Goal: Information Seeking & Learning: Learn about a topic

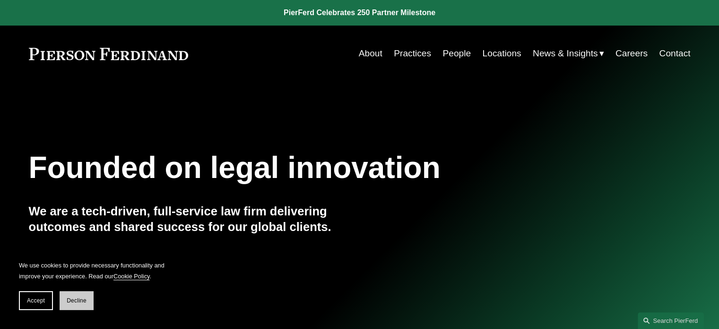
click at [70, 295] on button "Decline" at bounding box center [77, 300] width 34 height 19
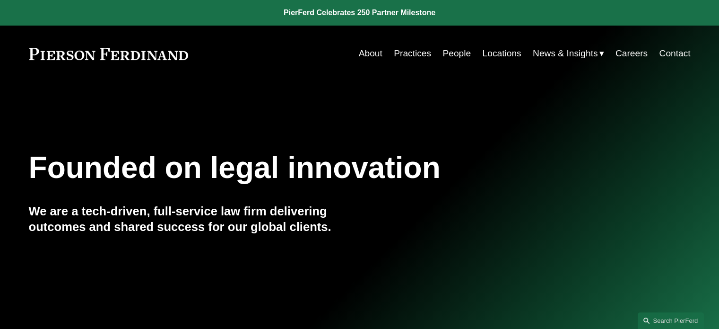
click at [485, 58] on link "Locations" at bounding box center [501, 53] width 39 height 18
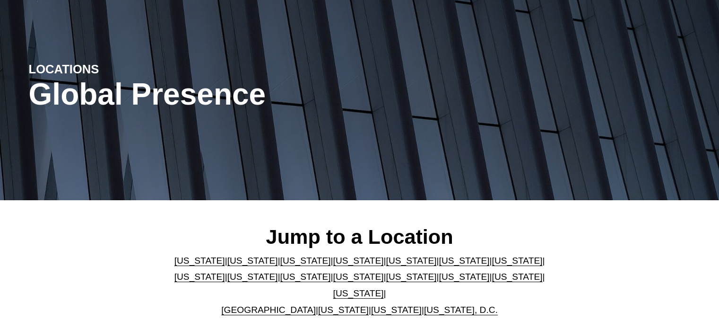
scroll to position [95, 0]
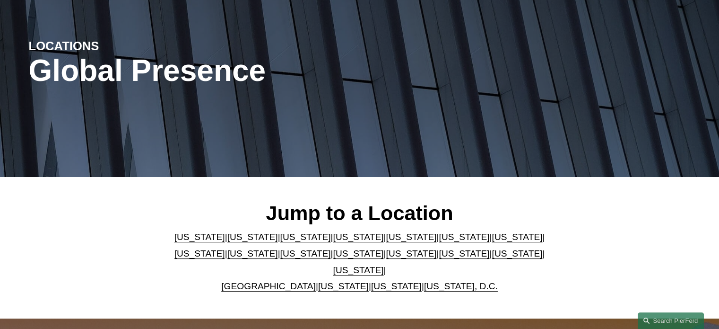
click at [287, 281] on link "United Kingdom" at bounding box center [268, 286] width 95 height 10
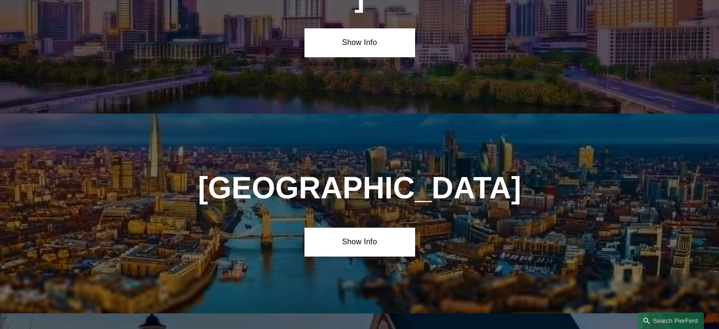
scroll to position [3393, 0]
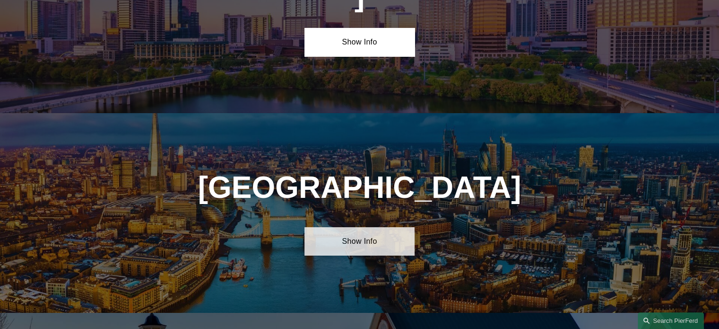
click at [343, 227] on link "Show Info" at bounding box center [359, 241] width 110 height 28
click at [347, 227] on link "Show Info" at bounding box center [359, 241] width 110 height 28
click at [372, 227] on link "Show Info" at bounding box center [359, 241] width 110 height 28
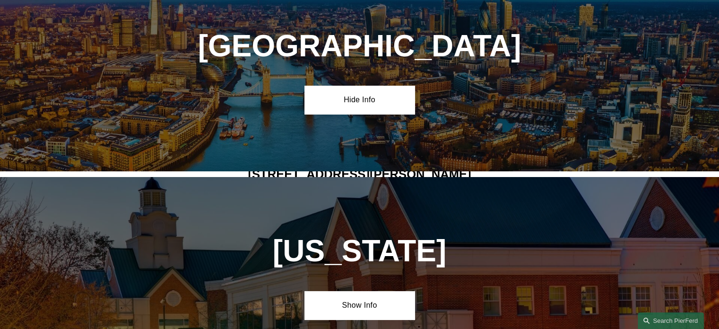
scroll to position [3535, 0]
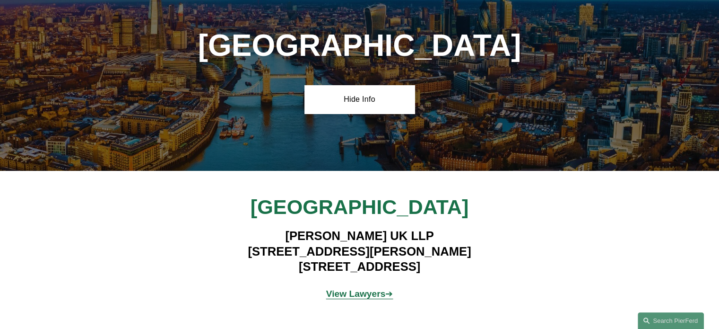
click at [360, 288] on strong "View Lawyers" at bounding box center [356, 293] width 60 height 10
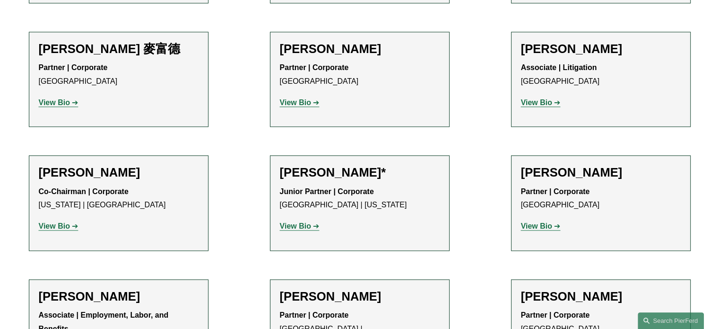
scroll to position [966, 0]
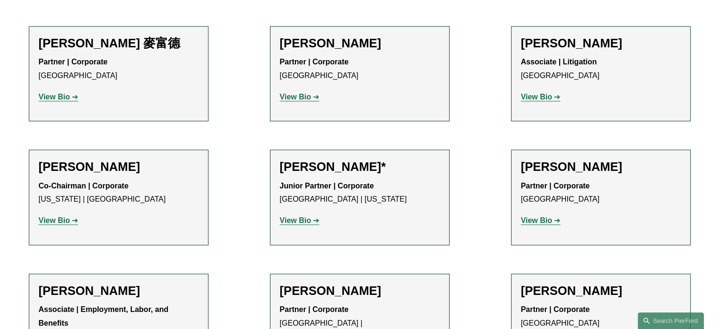
click at [133, 283] on h2 "Roxanna Sarkar-Patel" at bounding box center [119, 290] width 160 height 15
click at [136, 283] on h2 "Roxanna Sarkar-Patel" at bounding box center [119, 290] width 160 height 15
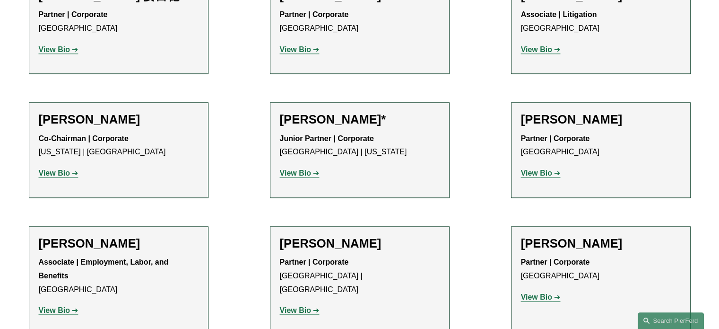
scroll to position [871, 0]
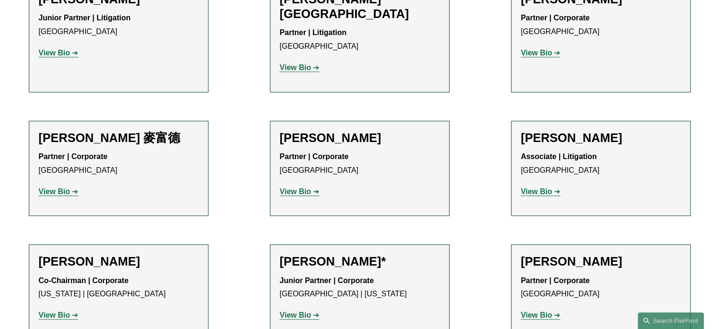
click at [598, 130] on h2 "Annalisa Peccarino" at bounding box center [601, 137] width 160 height 15
click at [533, 187] on strong "View Bio" at bounding box center [536, 191] width 31 height 8
click at [311, 187] on link "View Bio" at bounding box center [300, 191] width 40 height 8
click at [309, 187] on strong "View Bio" at bounding box center [295, 191] width 31 height 8
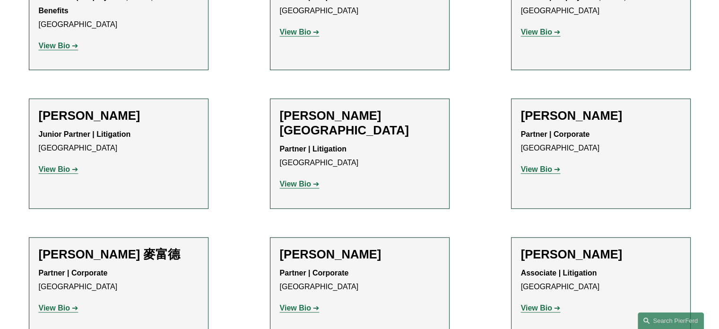
scroll to position [682, 0]
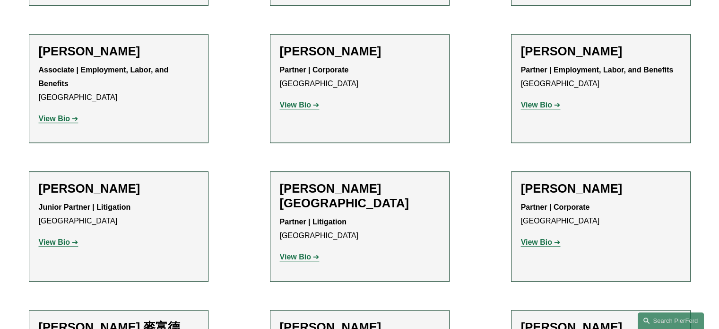
click at [532, 238] on strong "View Bio" at bounding box center [536, 242] width 31 height 8
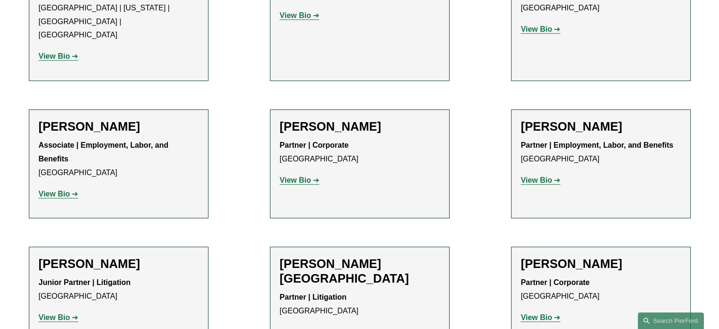
scroll to position [493, 0]
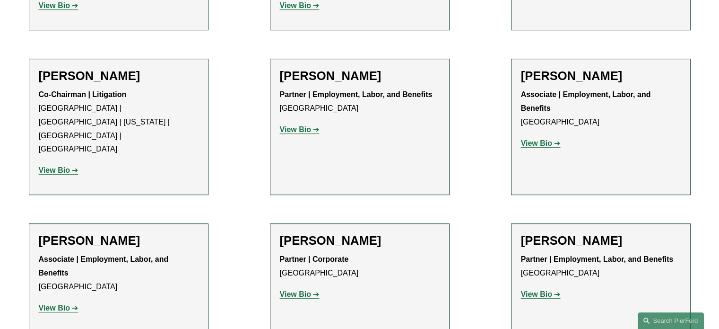
click at [53, 233] on h2 "Afroditi Griva" at bounding box center [119, 240] width 160 height 15
click at [63, 303] on strong "View Bio" at bounding box center [54, 307] width 31 height 8
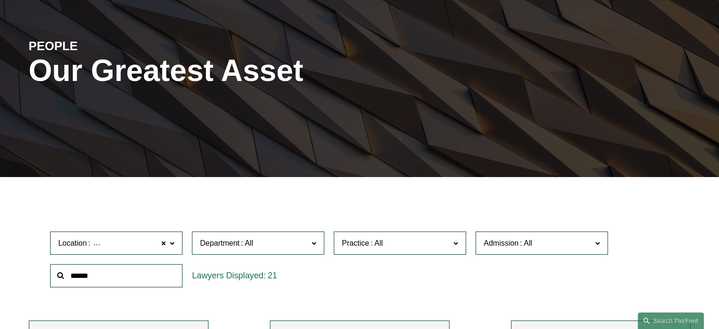
scroll to position [0, 0]
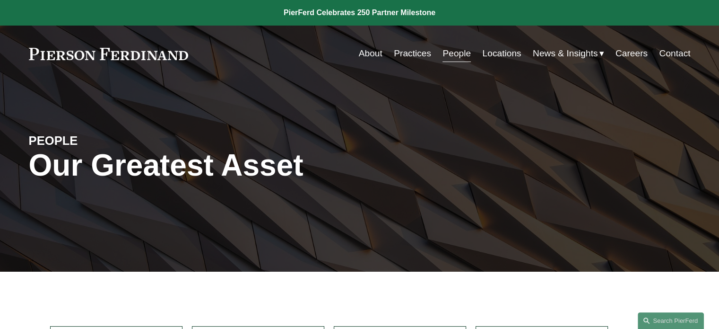
click at [144, 57] on link at bounding box center [109, 54] width 160 height 12
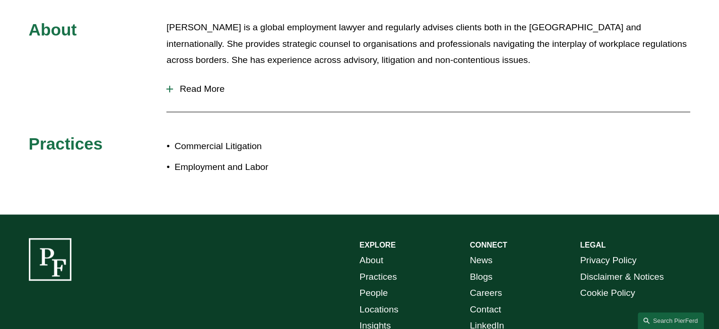
scroll to position [378, 0]
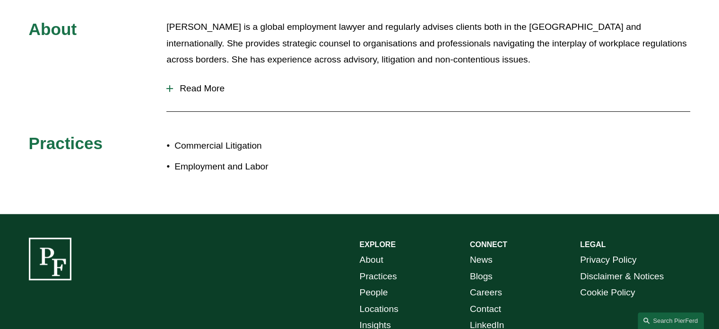
click at [209, 85] on span "Read More" at bounding box center [431, 88] width 517 height 10
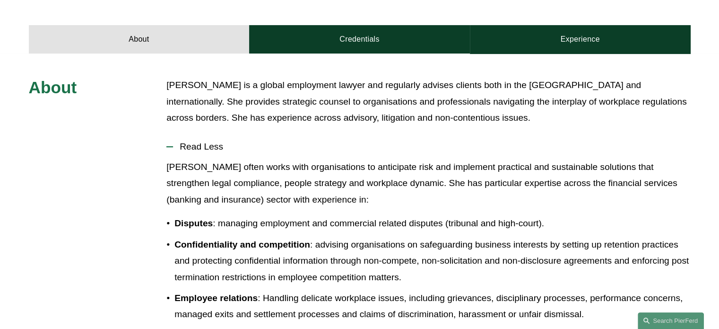
scroll to position [189, 0]
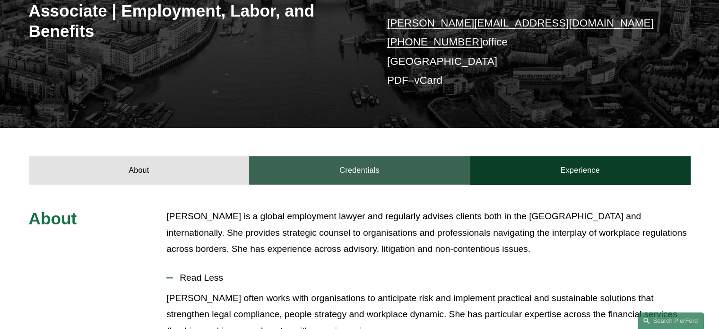
click at [397, 179] on link "Credentials" at bounding box center [359, 170] width 221 height 28
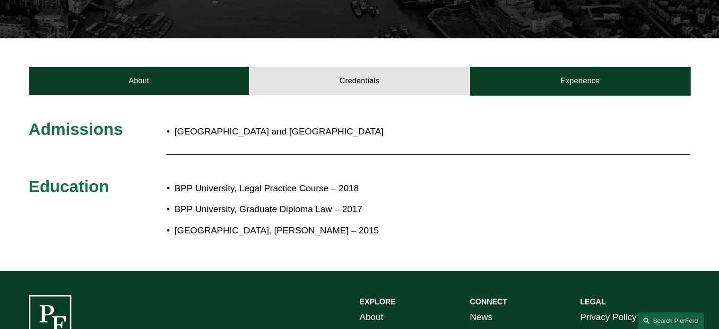
scroll to position [284, 0]
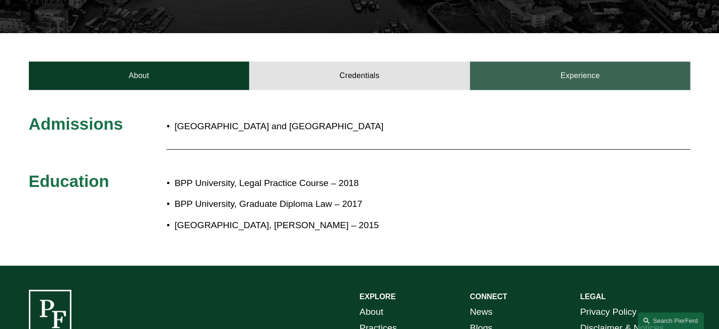
click at [577, 81] on link "Experience" at bounding box center [580, 75] width 221 height 28
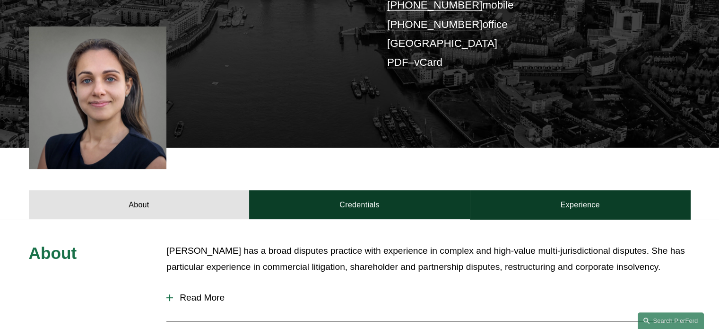
scroll to position [236, 0]
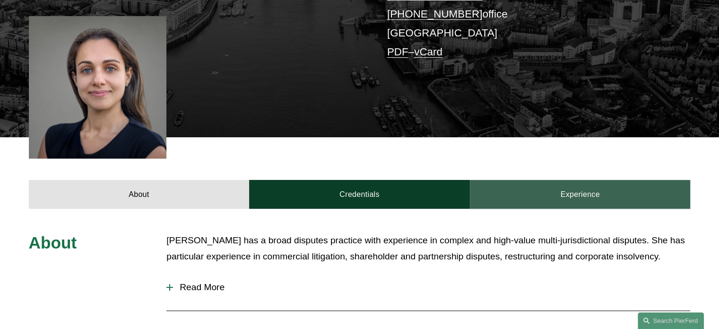
click at [611, 193] on link "Experience" at bounding box center [580, 194] width 221 height 28
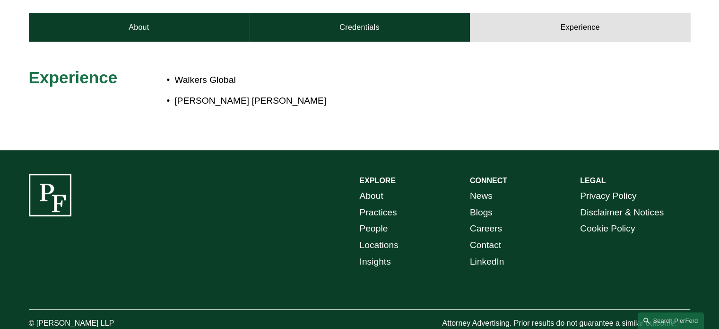
scroll to position [382, 0]
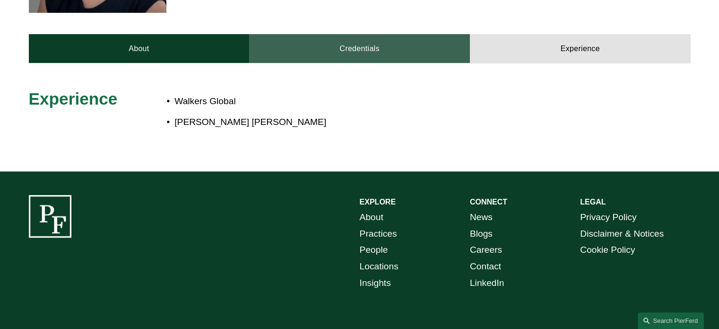
click at [377, 49] on link "Credentials" at bounding box center [359, 48] width 221 height 28
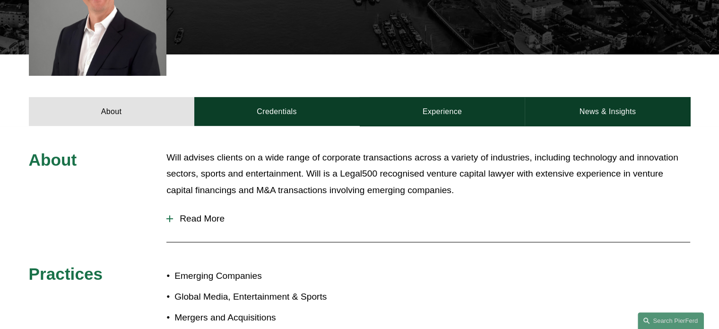
scroll to position [378, 0]
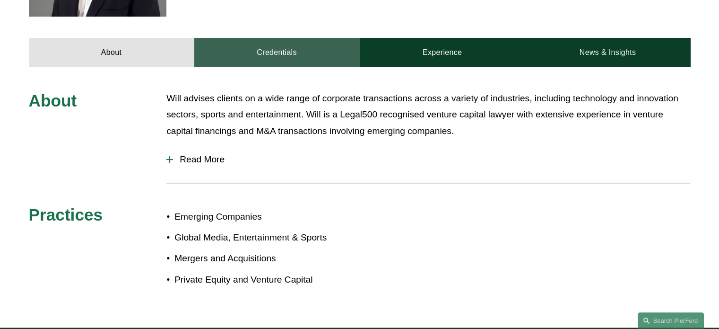
click at [297, 53] on link "Credentials" at bounding box center [276, 52] width 165 height 28
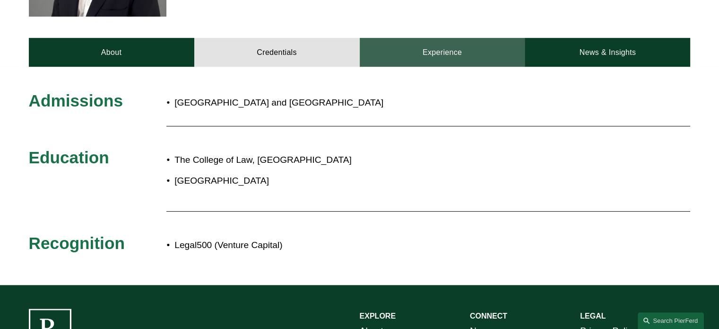
click at [444, 51] on link "Experience" at bounding box center [442, 52] width 165 height 28
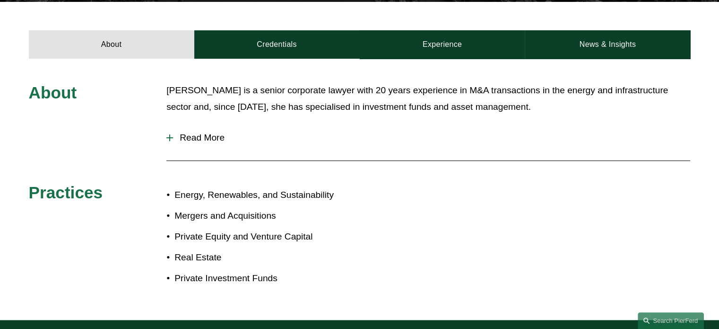
scroll to position [331, 0]
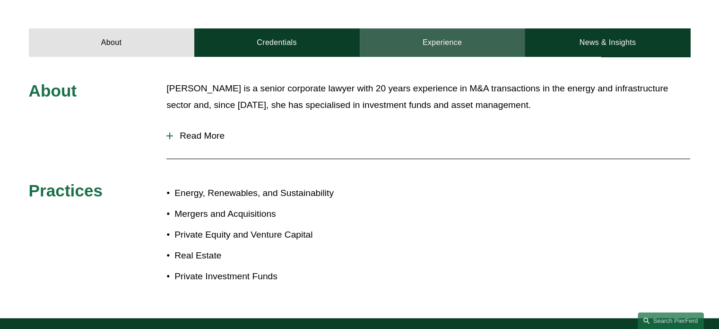
click at [466, 34] on link "Experience" at bounding box center [442, 42] width 165 height 28
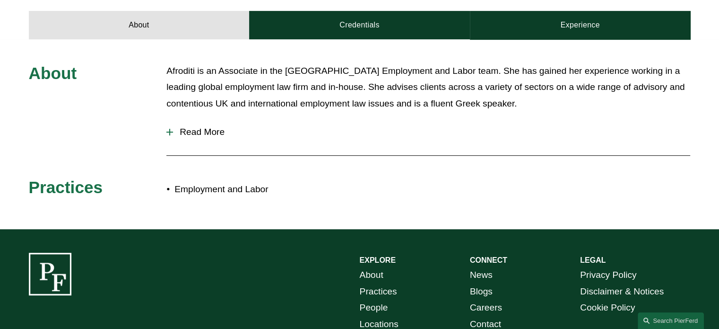
scroll to position [425, 0]
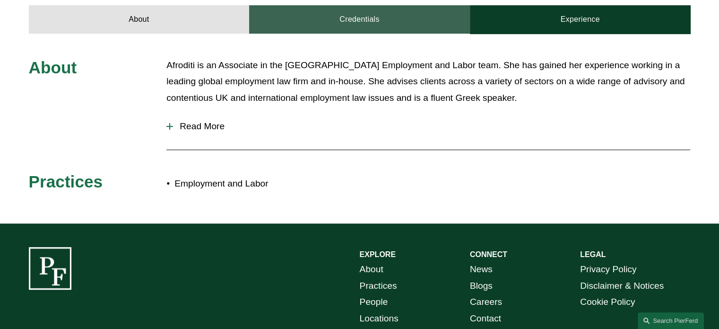
click at [330, 21] on link "Credentials" at bounding box center [359, 19] width 221 height 28
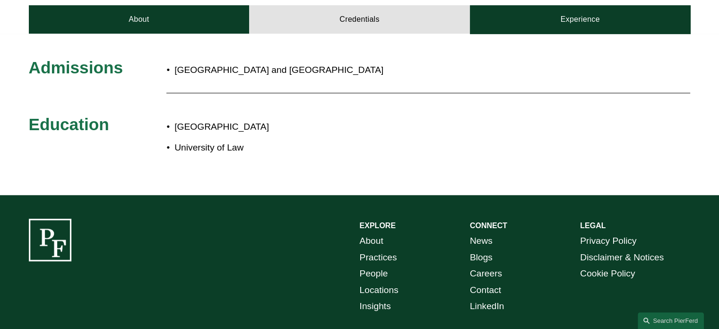
click at [560, 37] on div "Admissions [GEOGRAPHIC_DATA] and [GEOGRAPHIC_DATA] Education [GEOGRAPHIC_DATA]" at bounding box center [359, 114] width 719 height 161
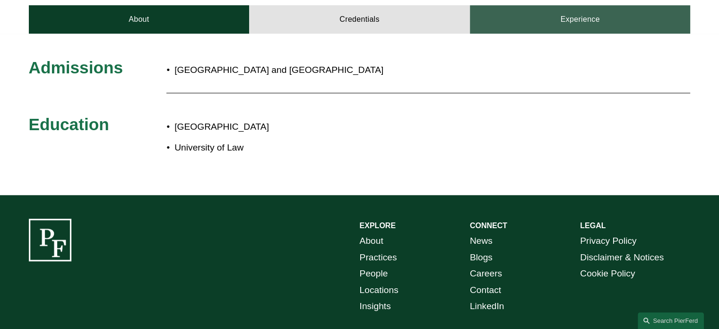
click at [585, 17] on link "Experience" at bounding box center [580, 19] width 221 height 28
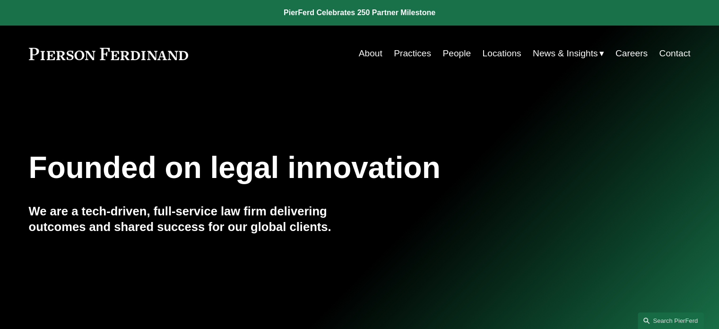
click at [110, 61] on div "About Practices People Locations News & Insights News" at bounding box center [360, 53] width 662 height 18
click at [127, 56] on link at bounding box center [109, 54] width 160 height 12
click at [456, 56] on link "People" at bounding box center [456, 53] width 28 height 18
